Goal: Task Accomplishment & Management: Use online tool/utility

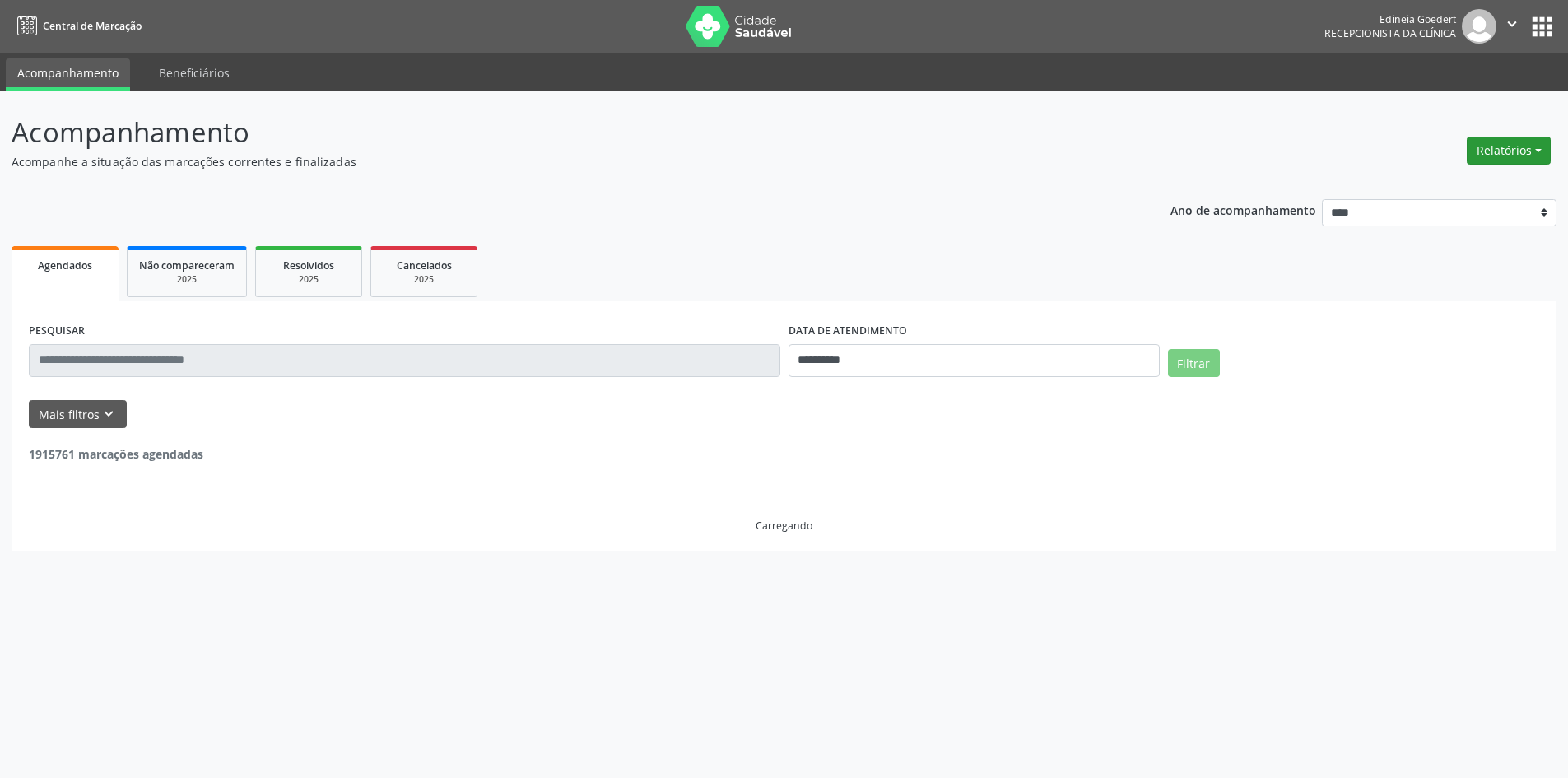
click at [1538, 152] on button "Relatórios" at bounding box center [1508, 150] width 84 height 28
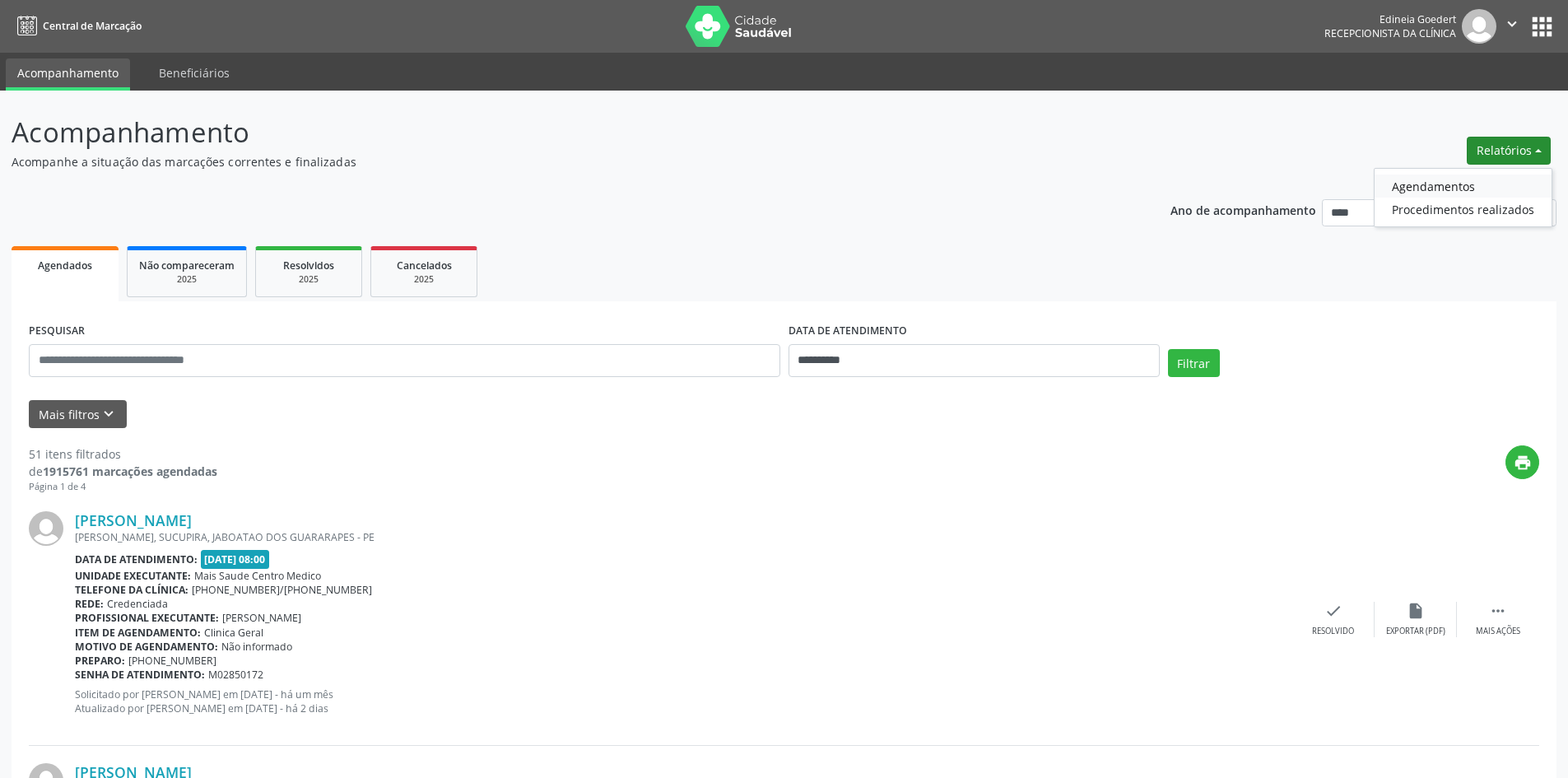
click at [1469, 181] on link "Agendamentos" at bounding box center [1462, 186] width 177 height 23
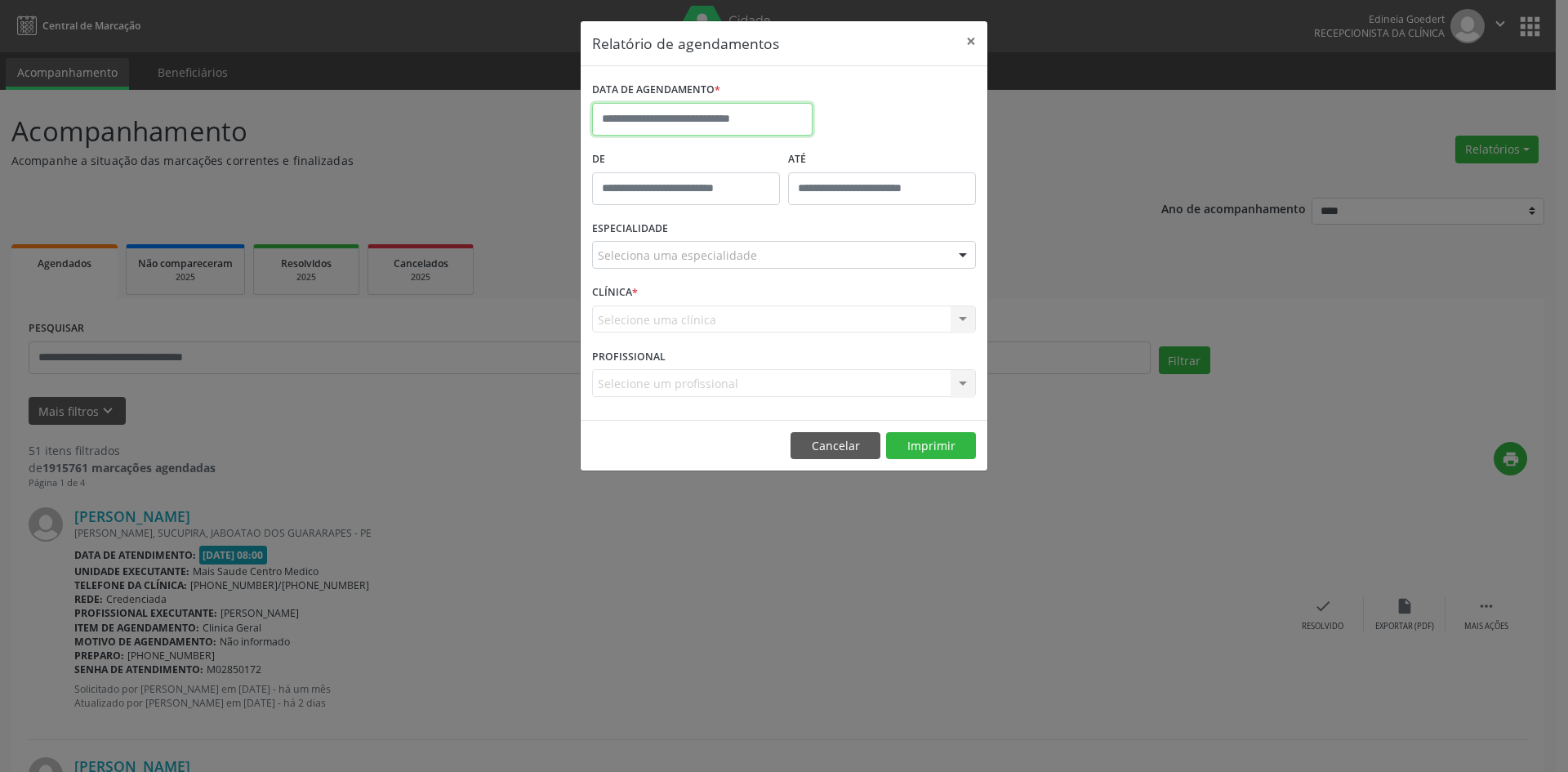
click at [743, 128] on input "text" at bounding box center [703, 119] width 221 height 33
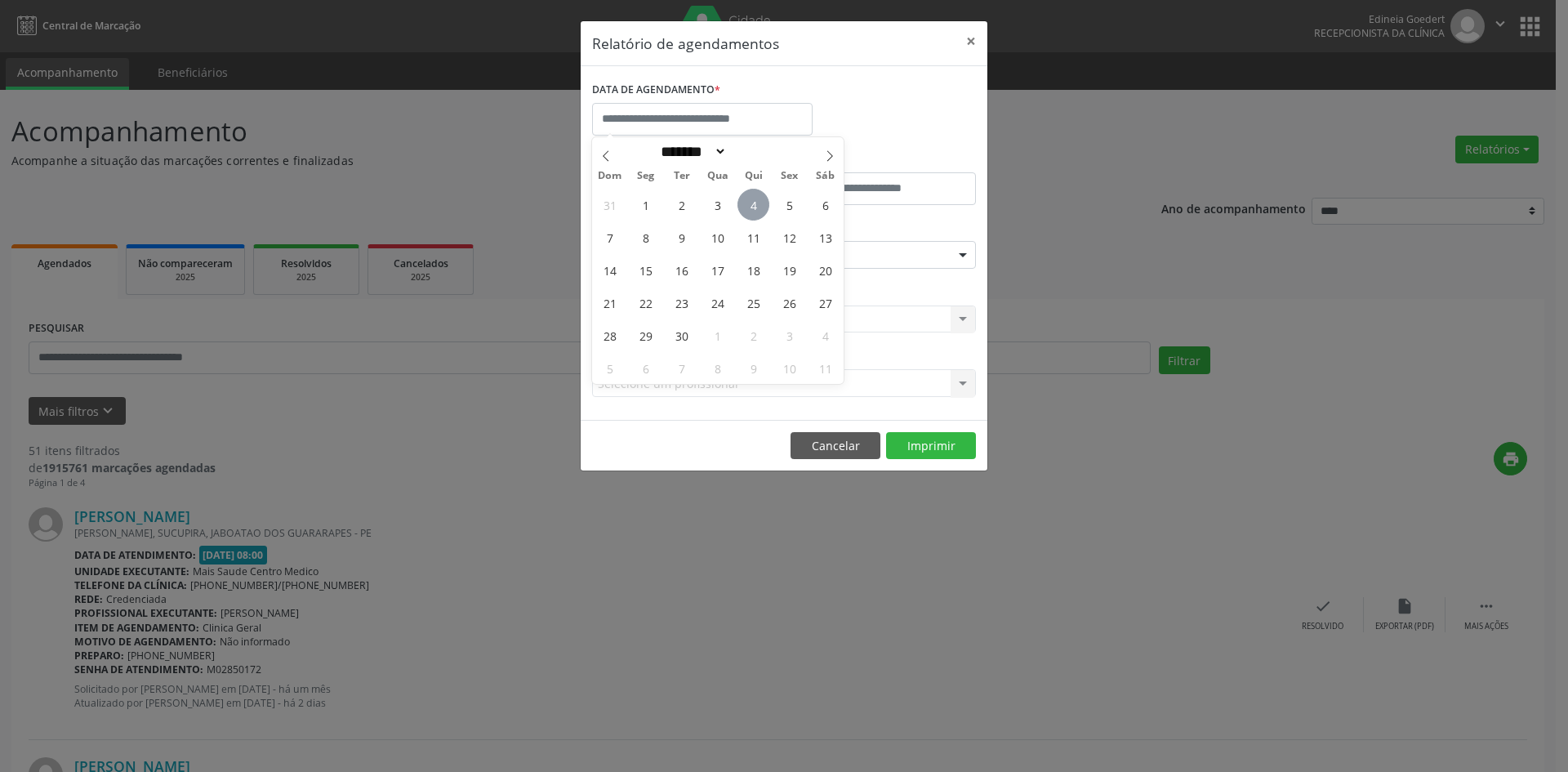
click at [759, 210] on span "4" at bounding box center [753, 204] width 32 height 32
type input "**********"
click at [759, 210] on span "4" at bounding box center [753, 204] width 32 height 32
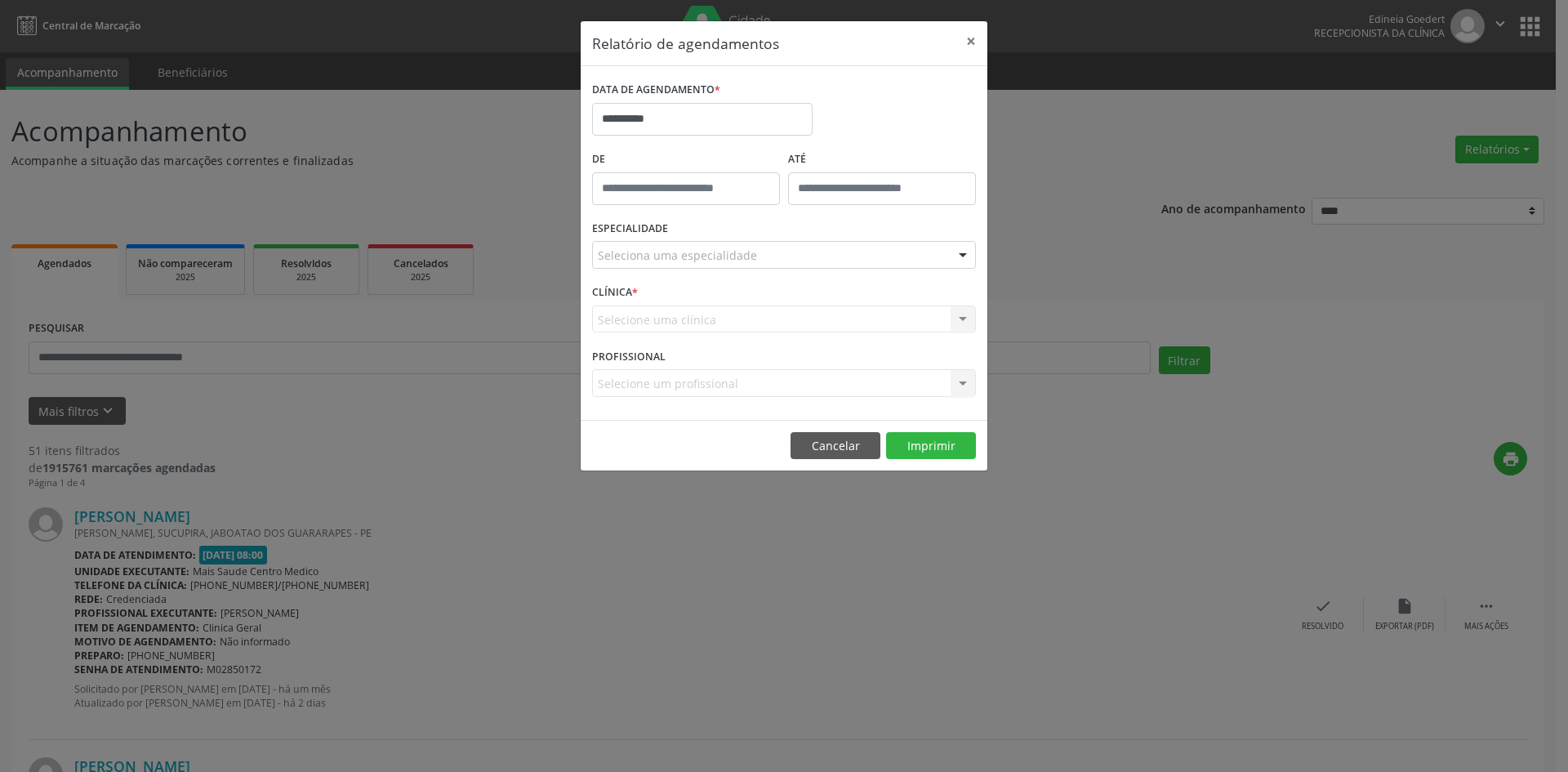
drag, startPoint x: 759, startPoint y: 250, endPoint x: 758, endPoint y: 266, distance: 16.0
click at [759, 253] on div "Seleciona uma especialidade" at bounding box center [784, 255] width 384 height 28
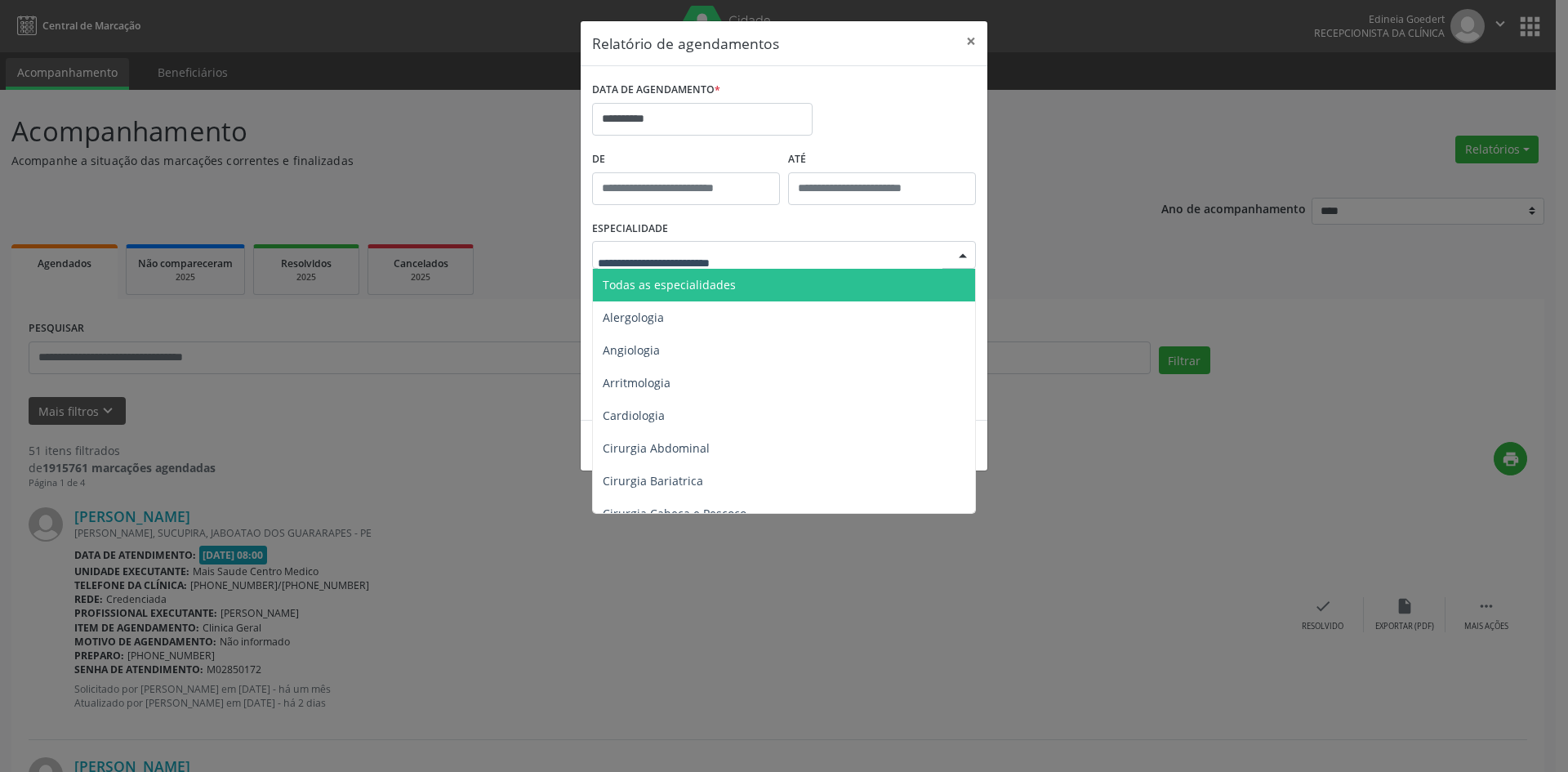
click at [744, 285] on span "Todas as especialidades" at bounding box center [785, 285] width 384 height 33
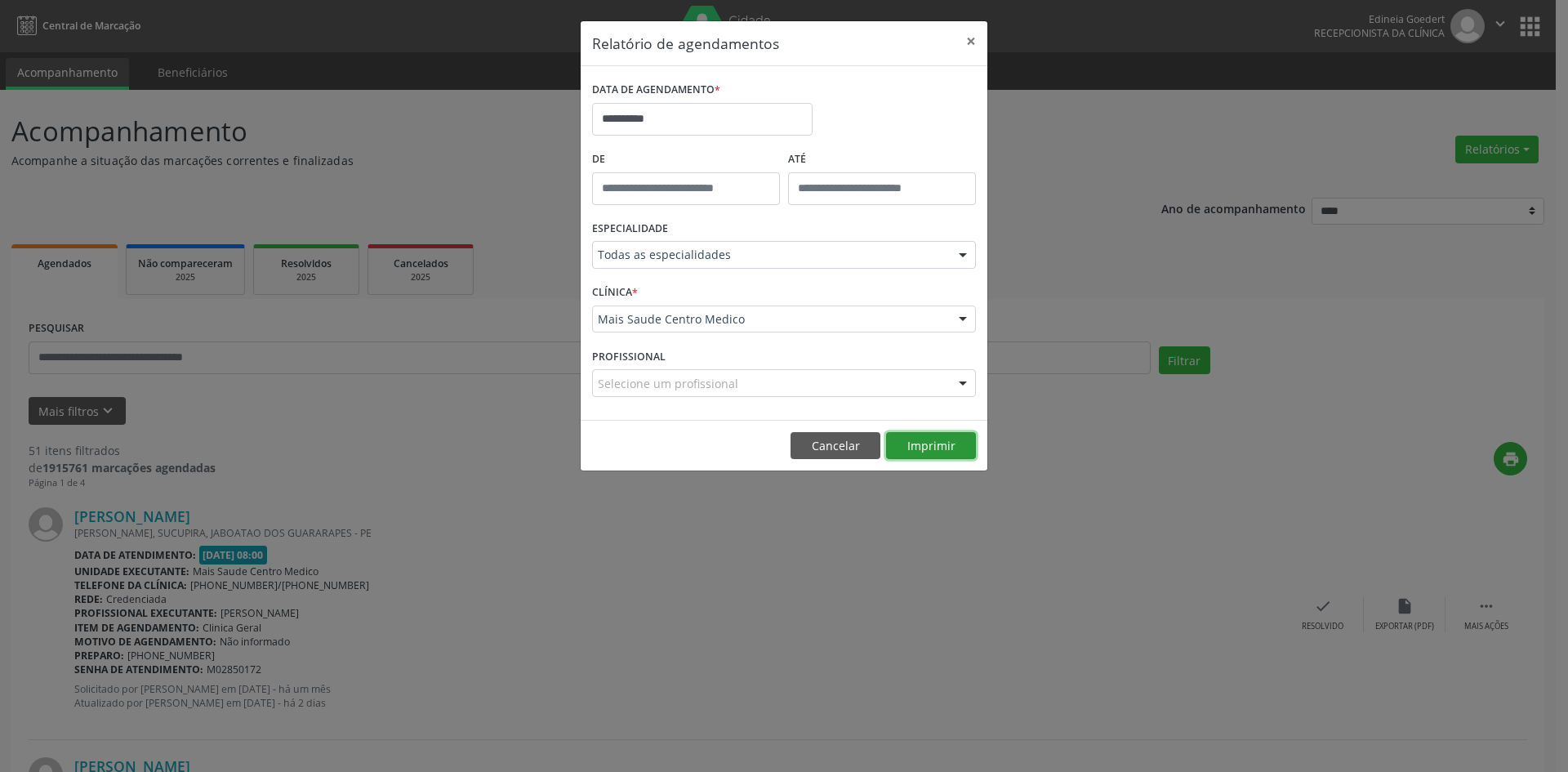
click at [944, 443] on button "Imprimir" at bounding box center [931, 445] width 90 height 28
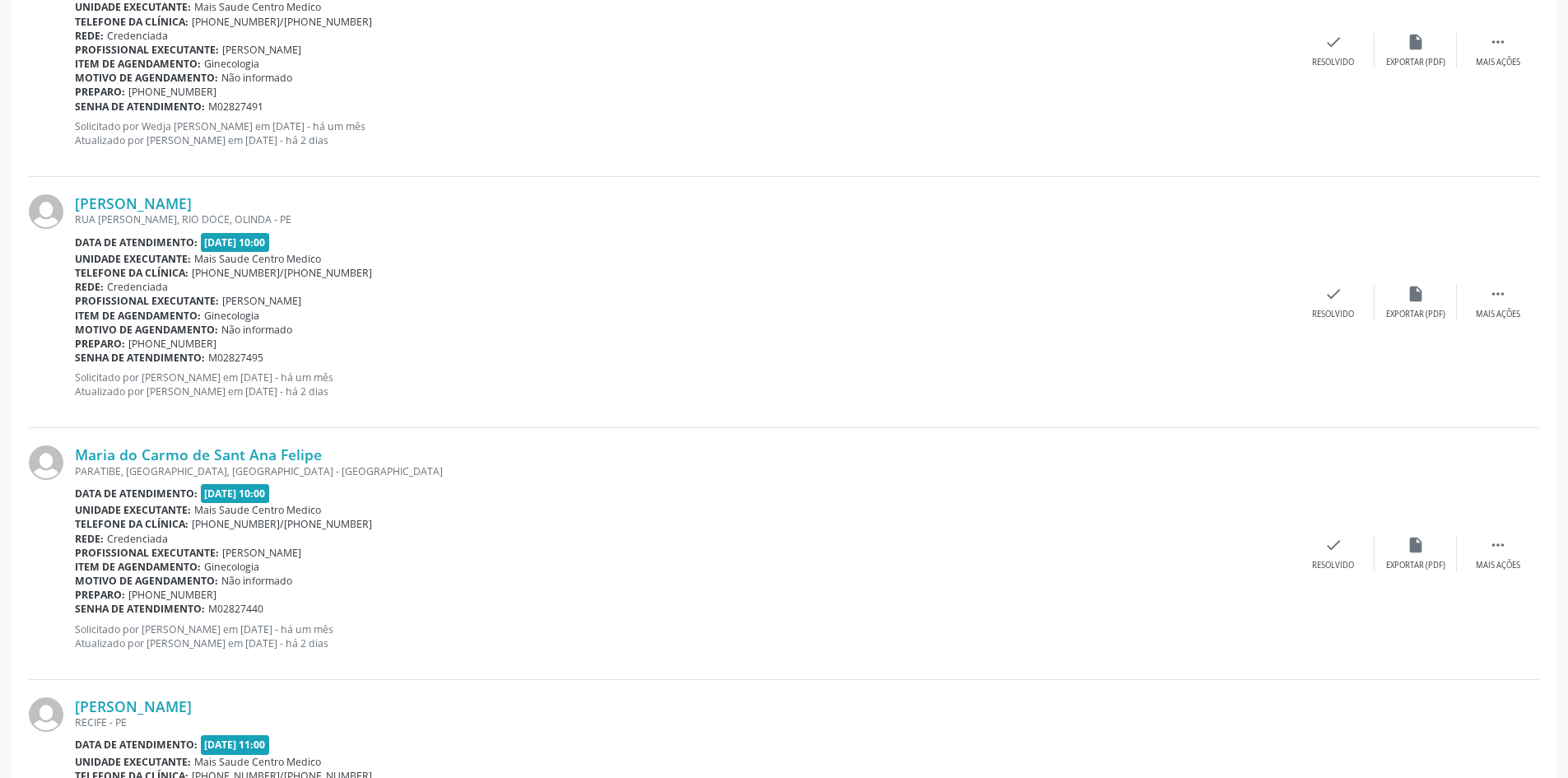
scroll to position [3562, 0]
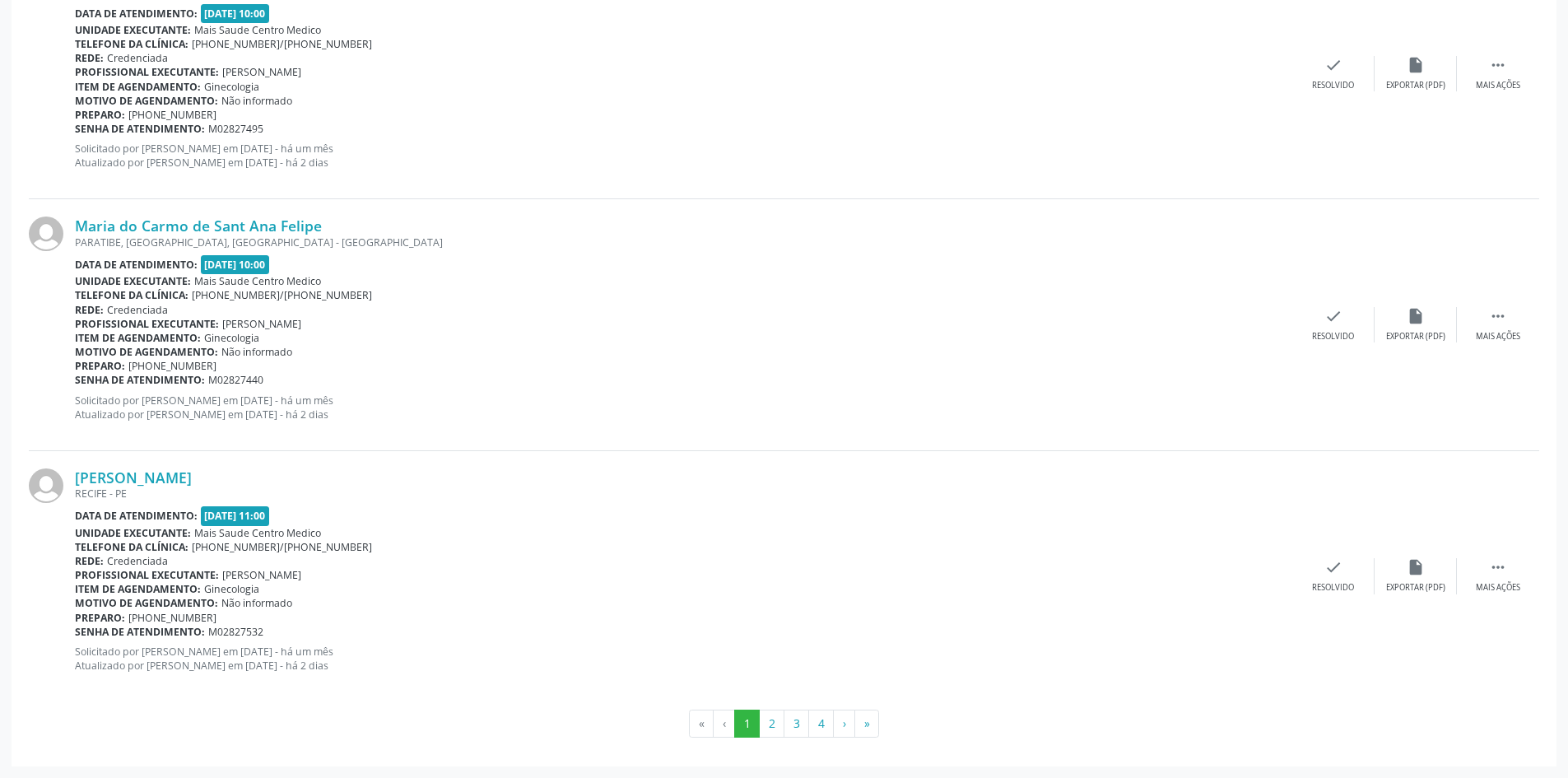
click at [1161, 134] on div "Senha de atendimento: M02827495" at bounding box center [684, 128] width 1217 height 14
